Goal: Understand process/instructions: Learn how to perform a task or action

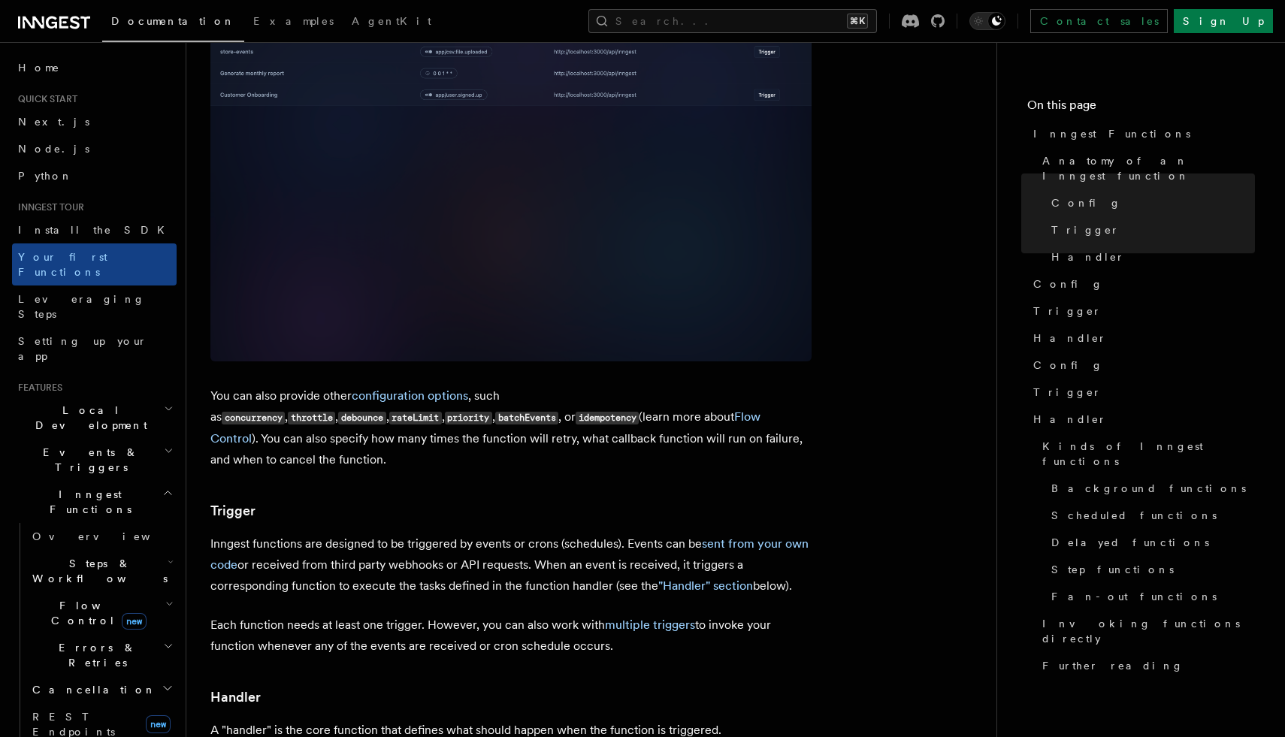
scroll to position [1119, 0]
click at [106, 235] on link "Install the SDK" at bounding box center [94, 229] width 165 height 27
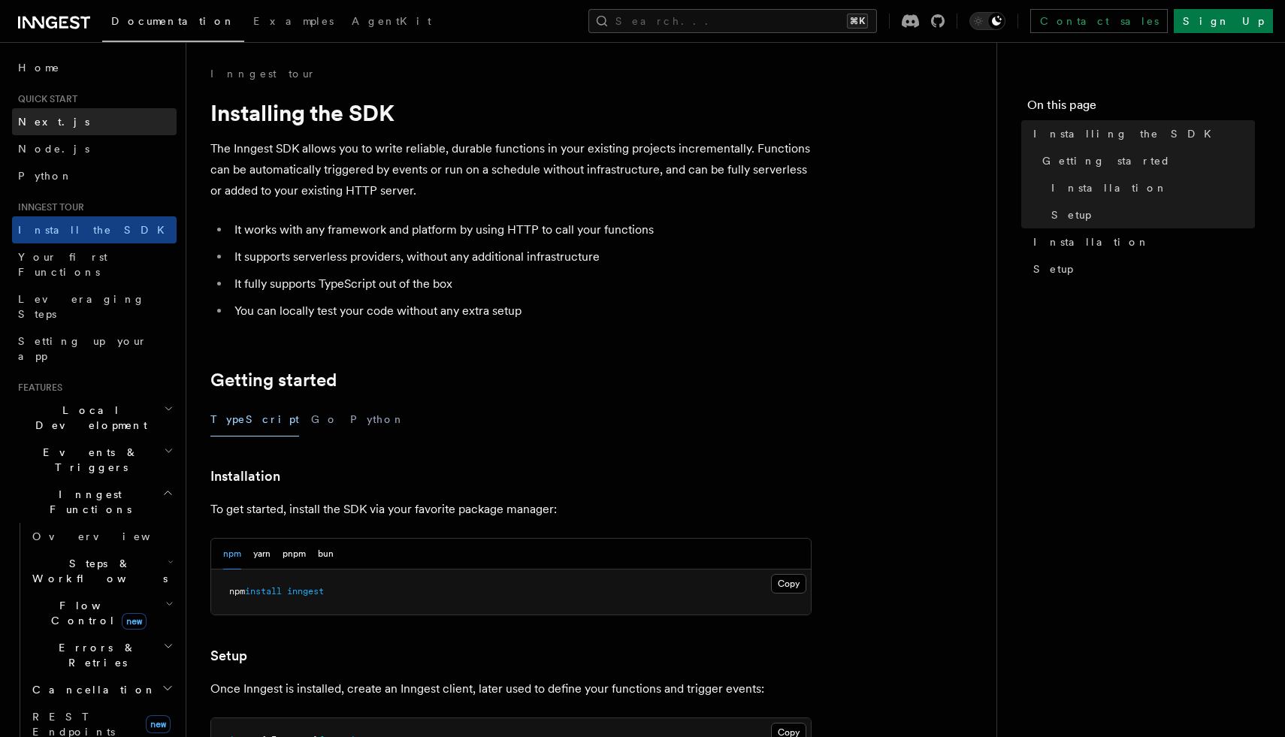
click at [80, 120] on link "Next.js" at bounding box center [94, 121] width 165 height 27
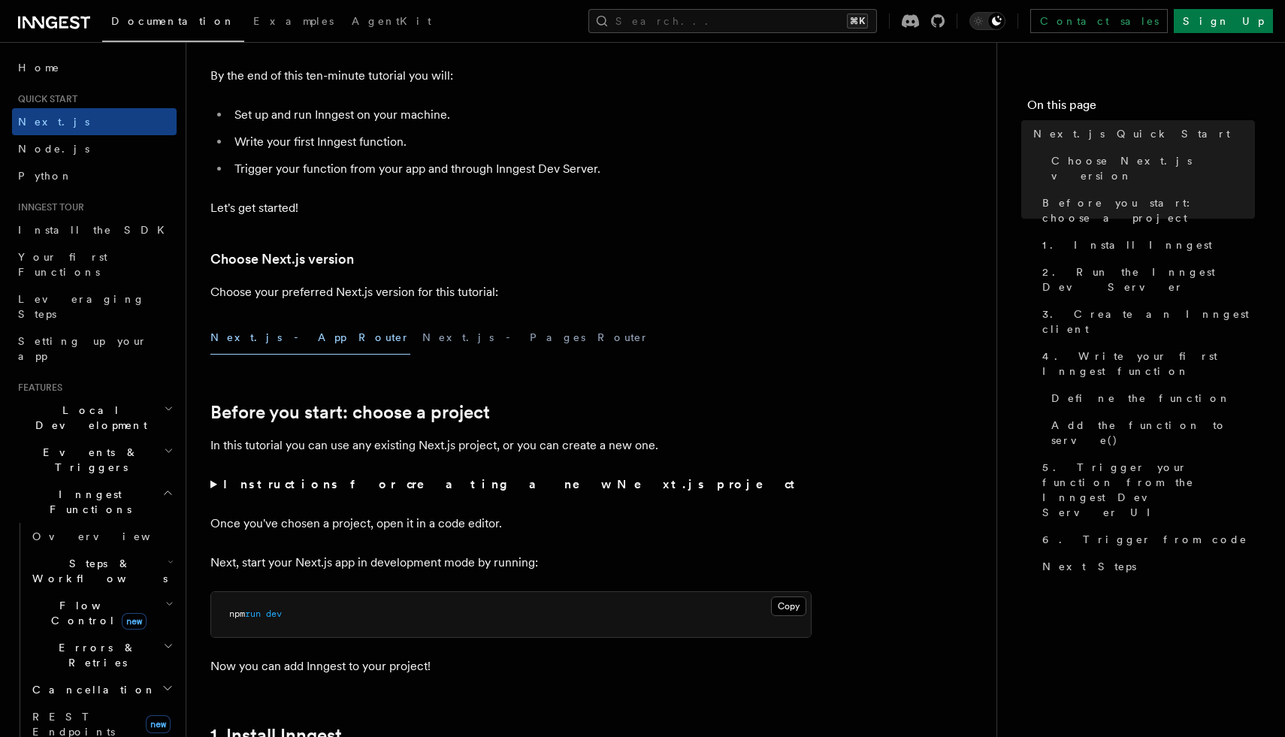
scroll to position [180, 0]
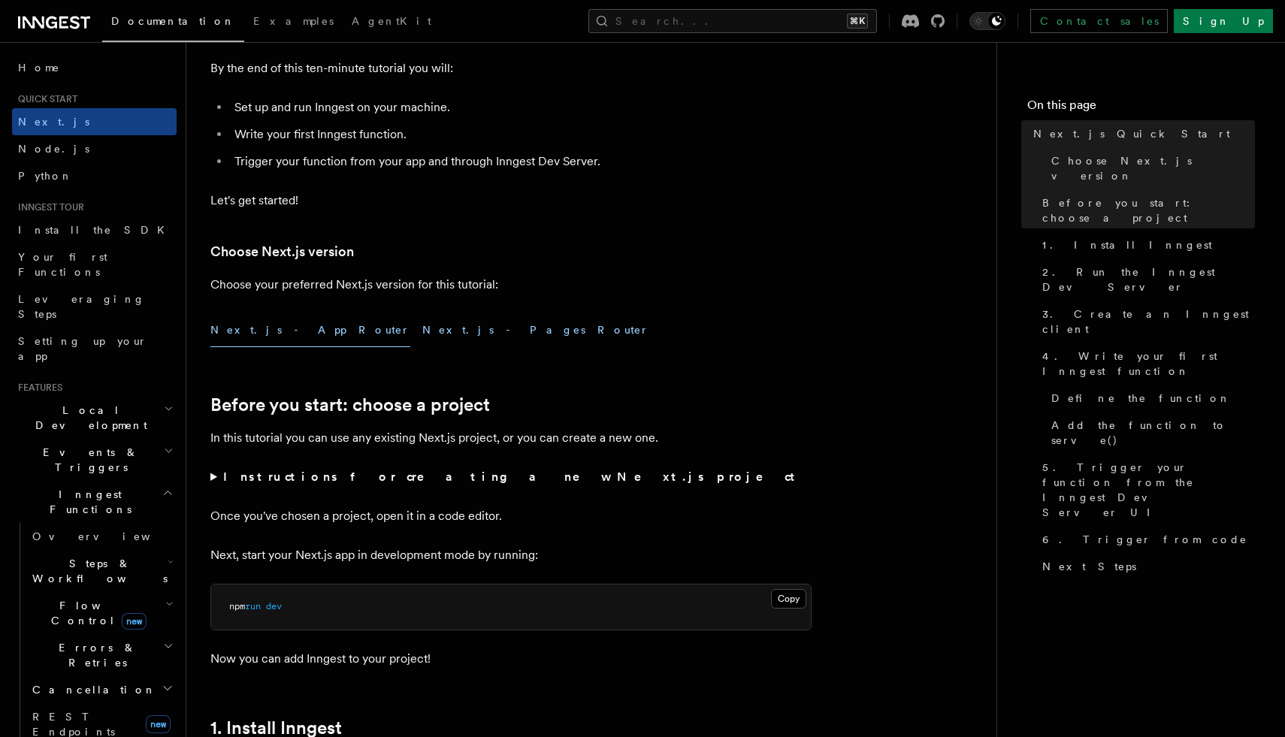
click at [422, 331] on button "Next.js - Pages Router" at bounding box center [535, 330] width 227 height 34
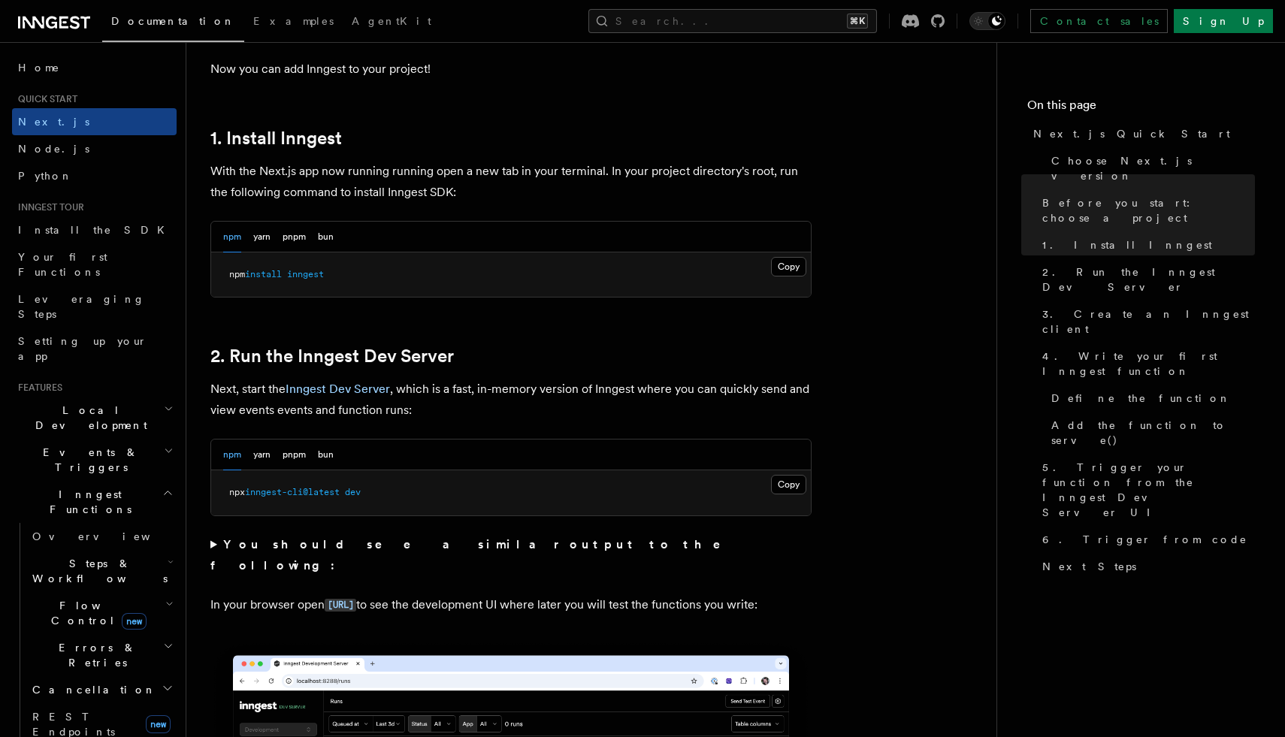
scroll to position [776, 0]
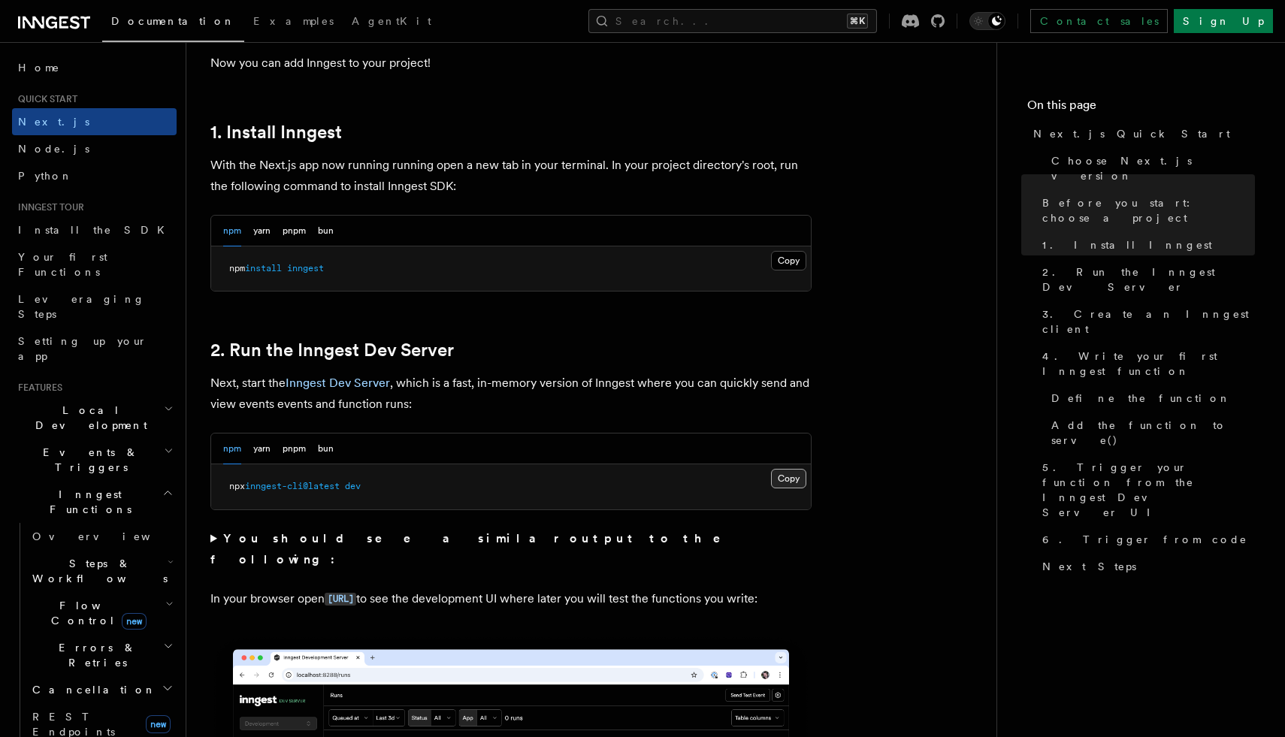
click at [795, 477] on button "Copy Copied" at bounding box center [788, 479] width 35 height 20
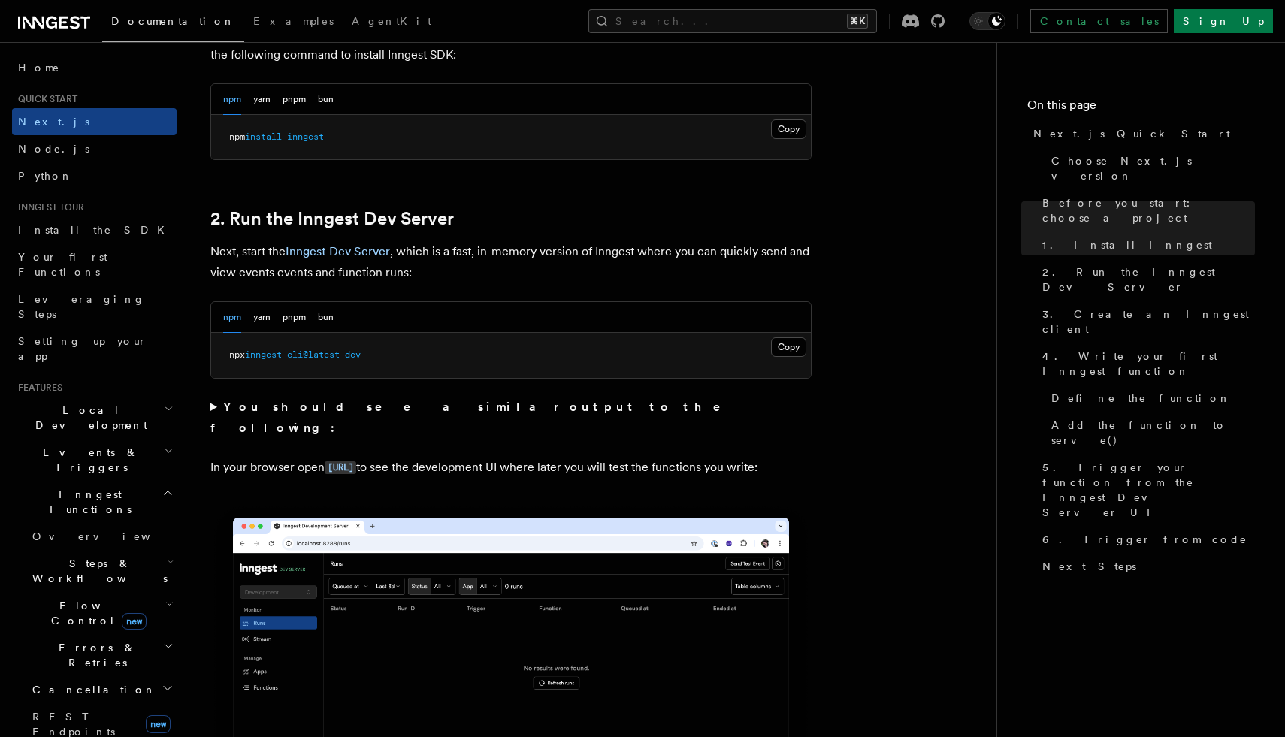
scroll to position [908, 0]
